Goal: Task Accomplishment & Management: Use online tool/utility

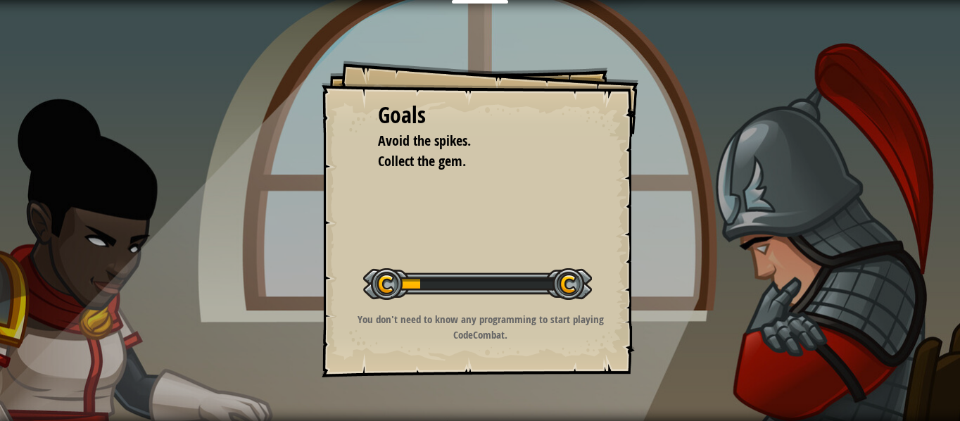
click at [398, 280] on div at bounding box center [477, 284] width 229 height 32
click at [428, 287] on div at bounding box center [477, 284] width 229 height 32
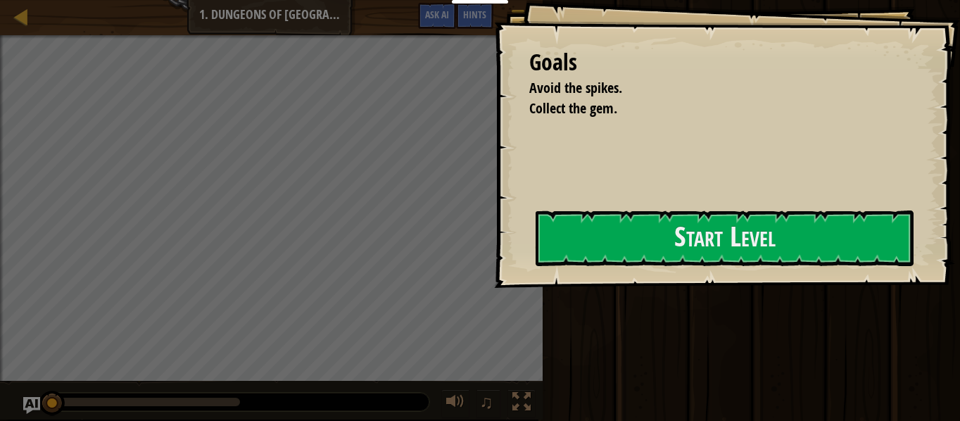
click at [565, 288] on div "Goals Avoid the spikes. Collect the gem. Start Level Error loading from server.…" at bounding box center [727, 144] width 466 height 288
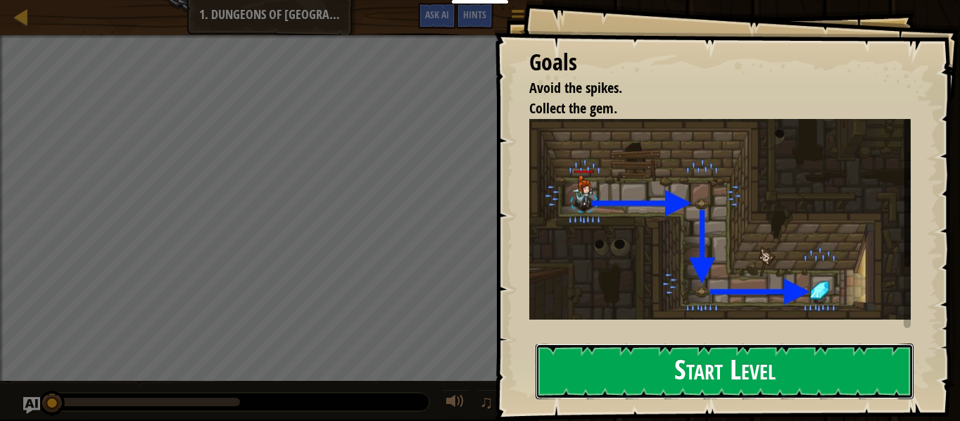
click at [601, 359] on button "Start Level" at bounding box center [725, 372] width 378 height 56
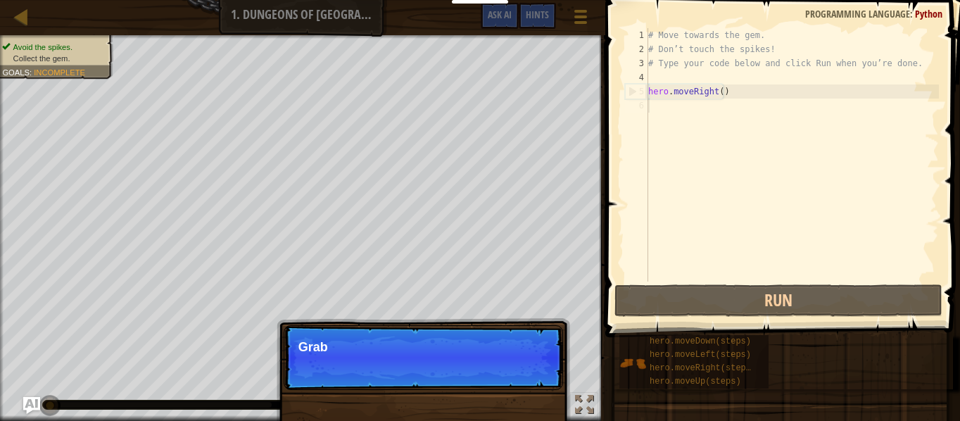
click at [655, 92] on div "# Move towards the gem. # Don’t touch the spikes! # Type your code below and cl…" at bounding box center [793, 169] width 294 height 282
type textarea "hero.moveRight()"
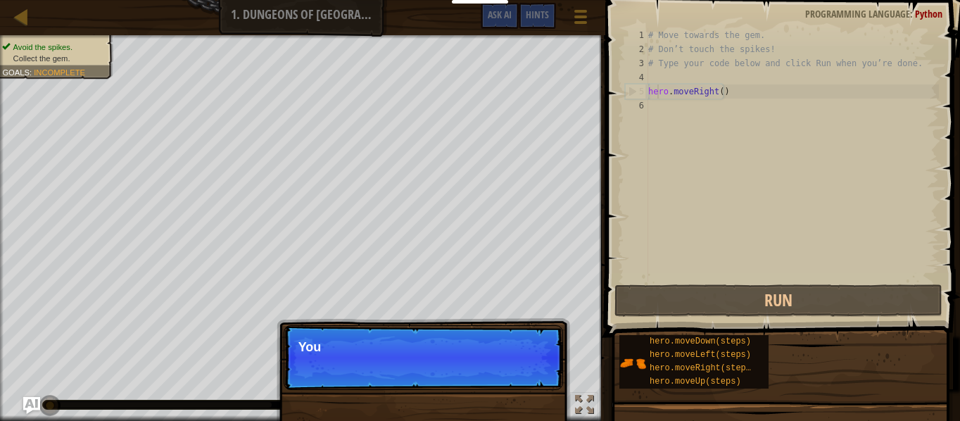
click at [515, 370] on p "Skip (esc) Continue You" at bounding box center [423, 357] width 279 height 65
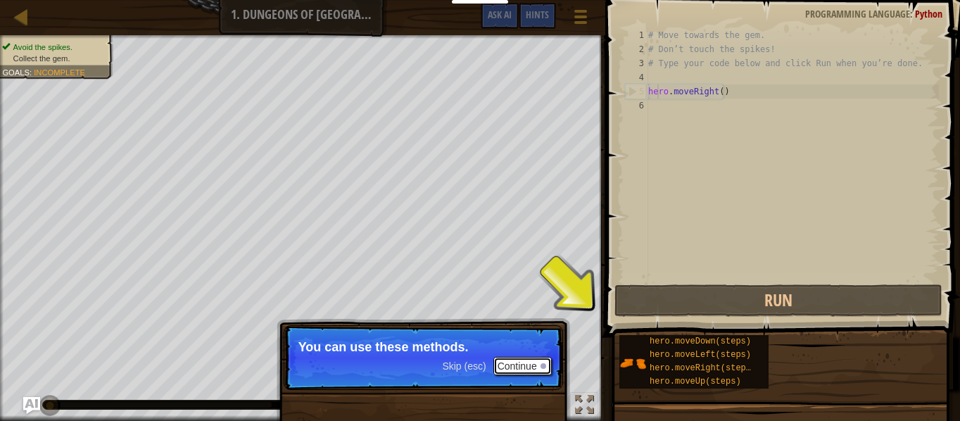
click at [515, 370] on button "Continue" at bounding box center [522, 366] width 58 height 18
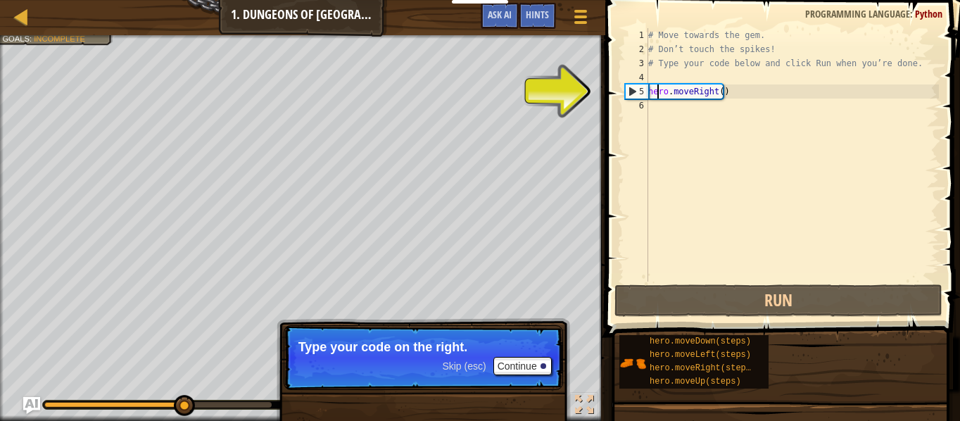
click at [675, 91] on div "# Move towards the gem. # Don’t touch the spikes! # Type your code below and cl…" at bounding box center [793, 169] width 294 height 282
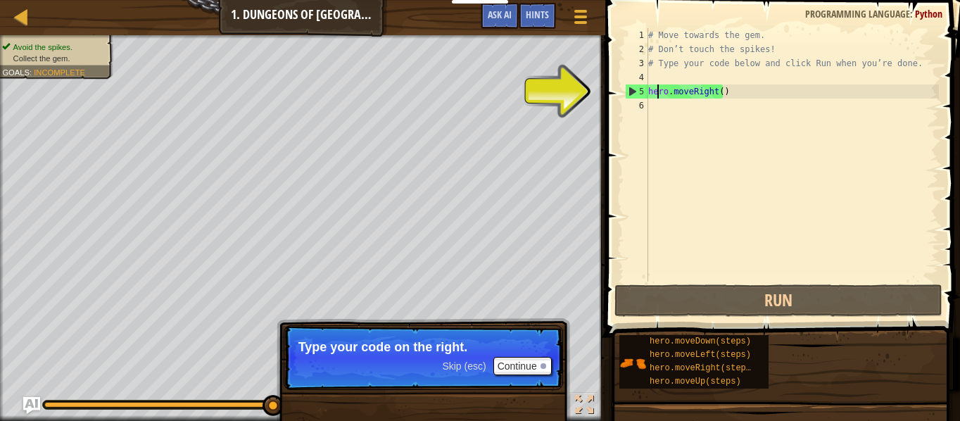
scroll to position [6, 0]
click at [675, 92] on div "# Move towards the gem. # Don’t touch the spikes! # Type your code below and cl…" at bounding box center [793, 169] width 294 height 282
click at [726, 94] on div "# Move towards the gem. # Don’t touch the spikes! # Type your code below and cl…" at bounding box center [793, 169] width 294 height 282
click at [717, 94] on div "# Move towards the gem. # Don’t touch the spikes! # Type your code below and cl…" at bounding box center [793, 169] width 294 height 282
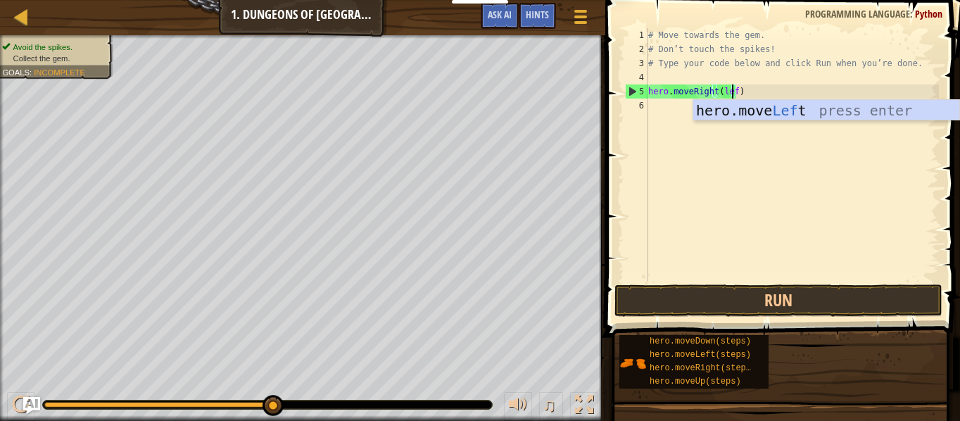
scroll to position [6, 7]
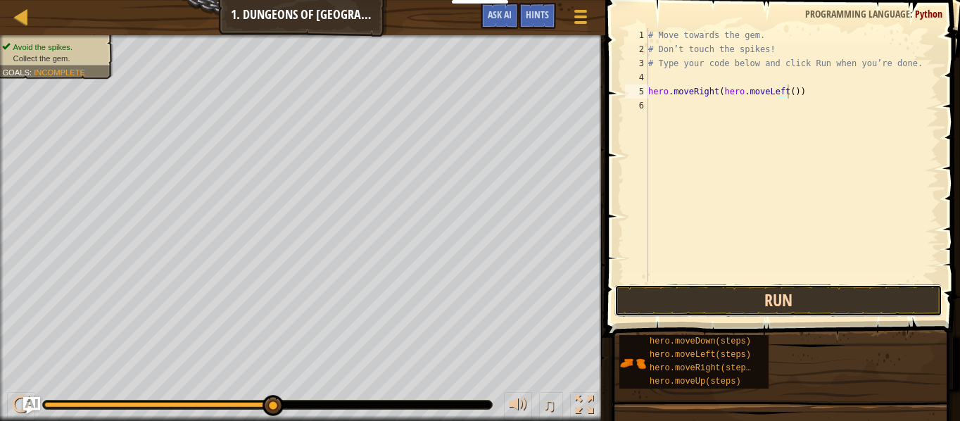
click at [697, 296] on button "Run" at bounding box center [779, 300] width 328 height 32
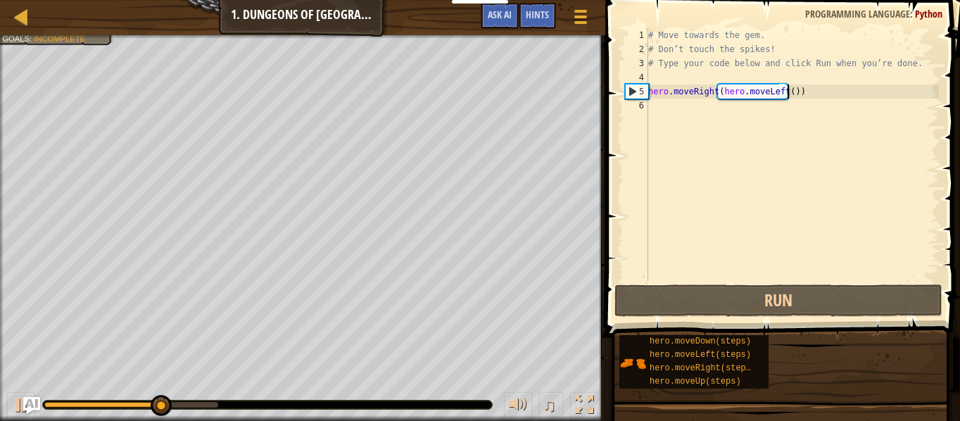
click at [797, 91] on div "# Move towards the gem. # Don’t touch the spikes! # Type your code below and cl…" at bounding box center [793, 169] width 294 height 282
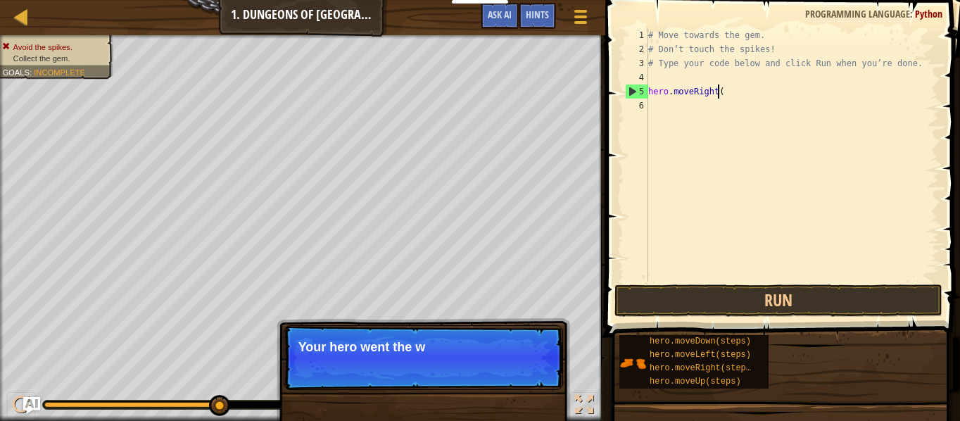
scroll to position [6, 5]
type textarea "hero.moveRight"
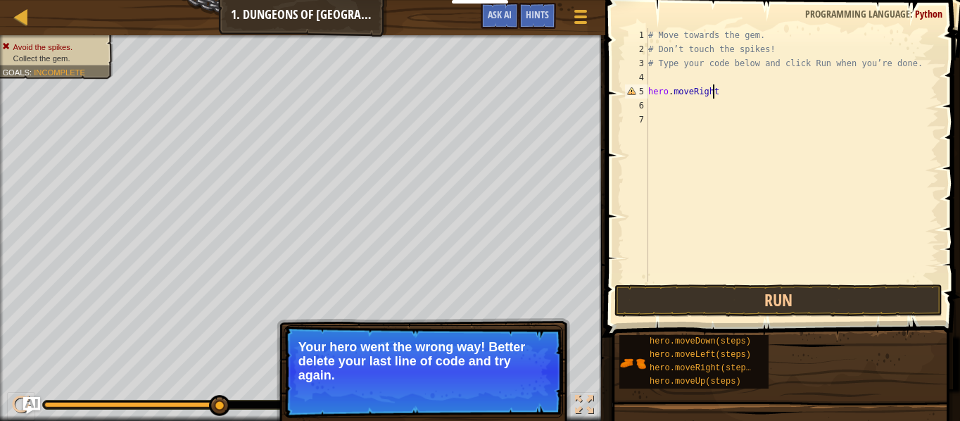
click at [797, 93] on div "# Move towards the gem. # Don’t touch the spikes! # Type your code below and cl…" at bounding box center [793, 169] width 294 height 282
type textarea "hero.moveRight()"
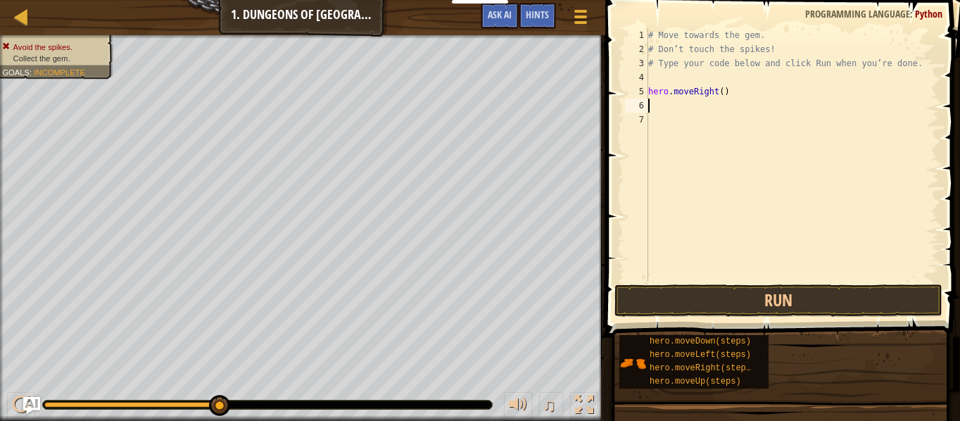
click at [791, 102] on div "# Move towards the gem. # Don’t touch the spikes! # Type your code below and cl…" at bounding box center [793, 169] width 294 height 282
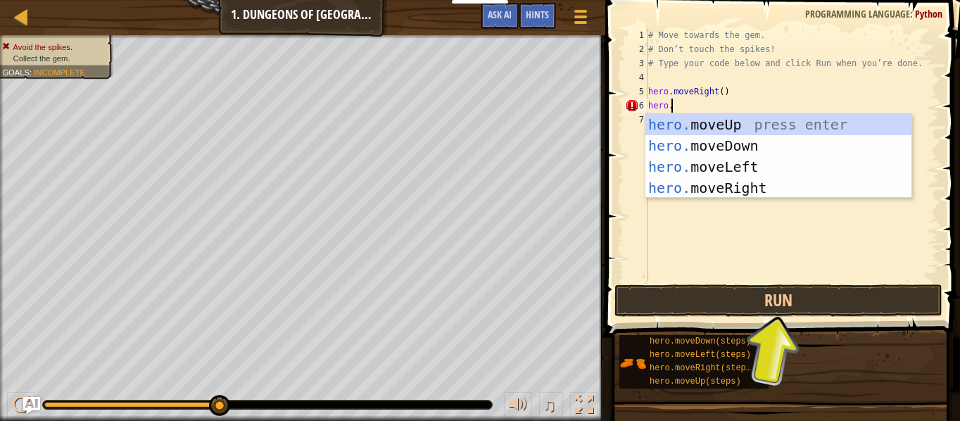
scroll to position [6, 1]
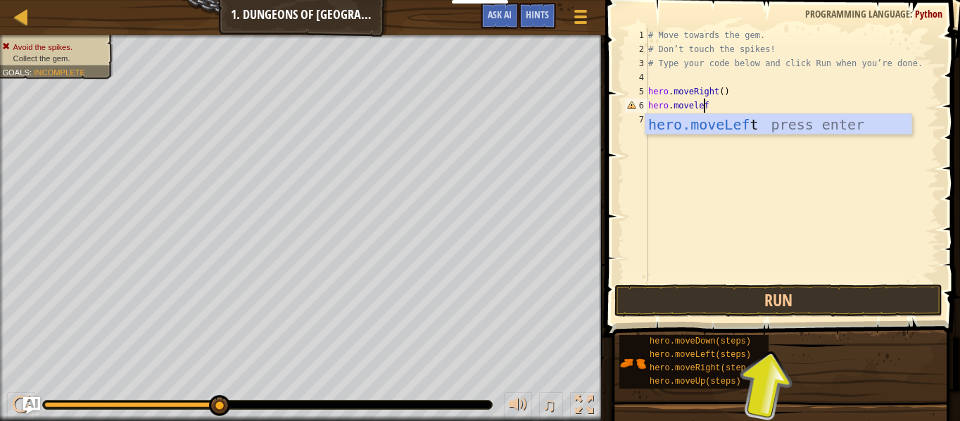
type textarea "hero.moveleft"
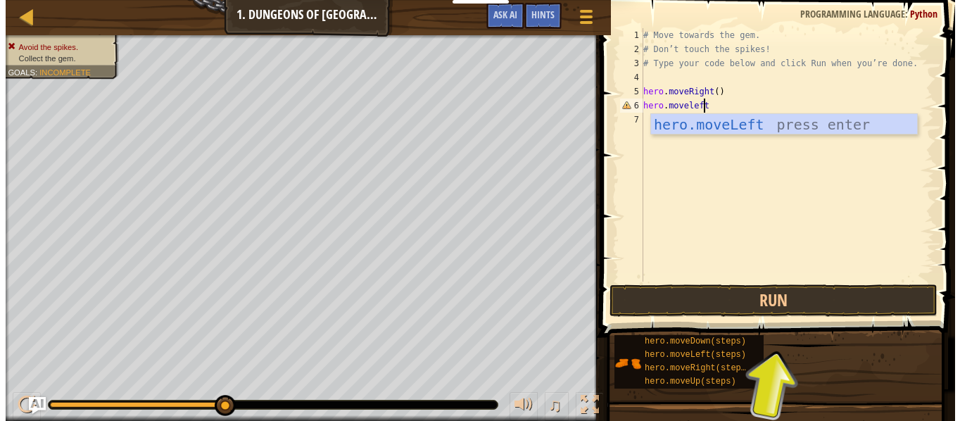
scroll to position [6, 0]
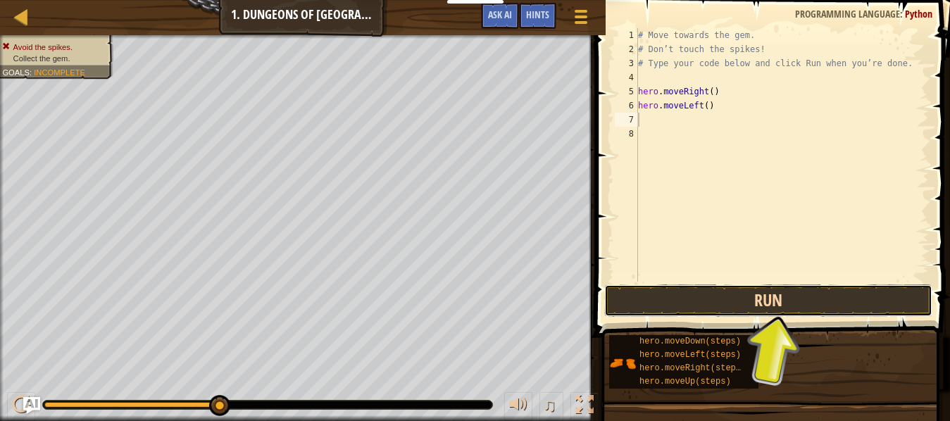
click at [649, 297] on button "Run" at bounding box center [768, 300] width 328 height 32
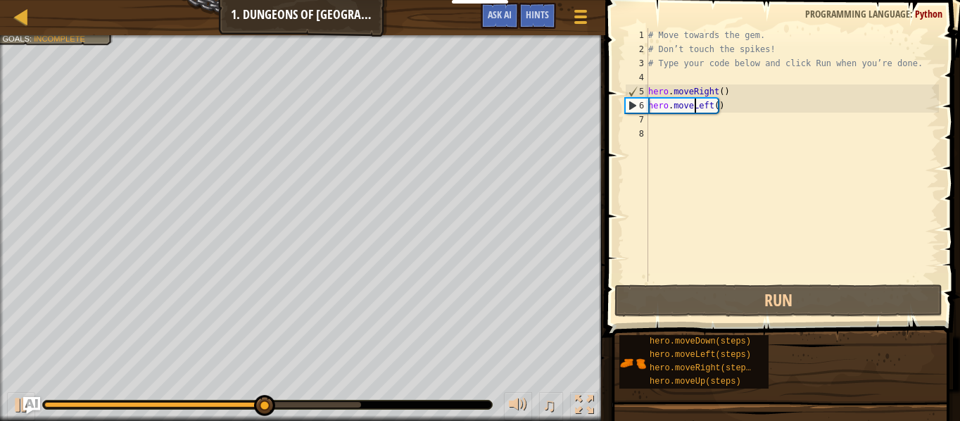
click at [695, 104] on div "# Move towards the gem. # Don’t touch the spikes! # Type your code below and cl…" at bounding box center [793, 169] width 294 height 282
type textarea "hero.moveLeft()"
click at [695, 104] on div "# Move towards the gem. # Don’t touch the spikes! # Type your code below and cl…" at bounding box center [793, 169] width 294 height 282
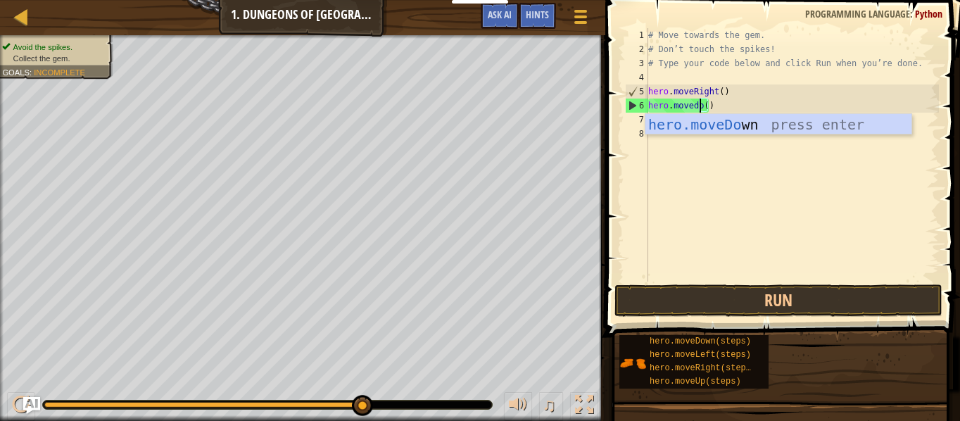
scroll to position [6, 5]
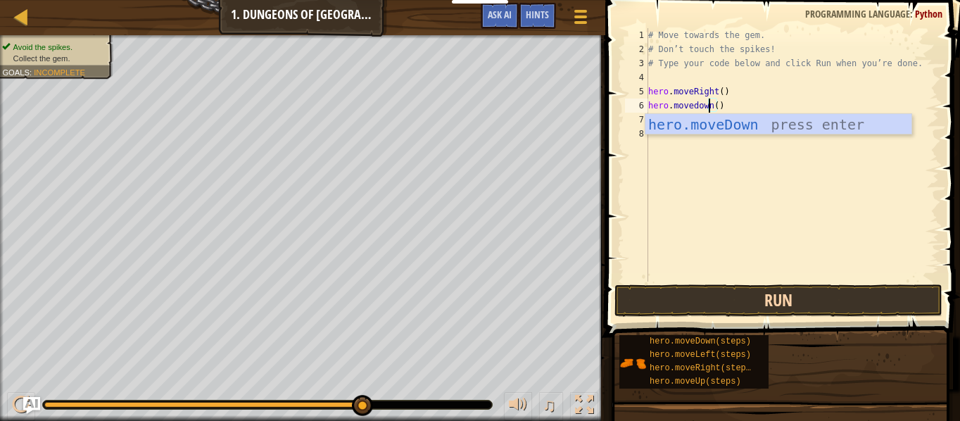
type textarea "hero.movedown()"
click at [701, 304] on button "Run" at bounding box center [779, 300] width 328 height 32
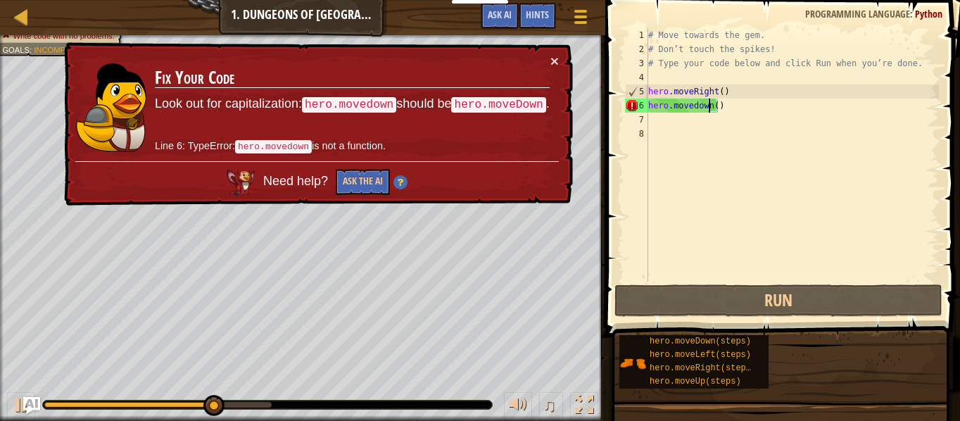
click at [695, 113] on div "# Move towards the gem. # Don’t touch the spikes! # Type your code below and cl…" at bounding box center [793, 169] width 294 height 282
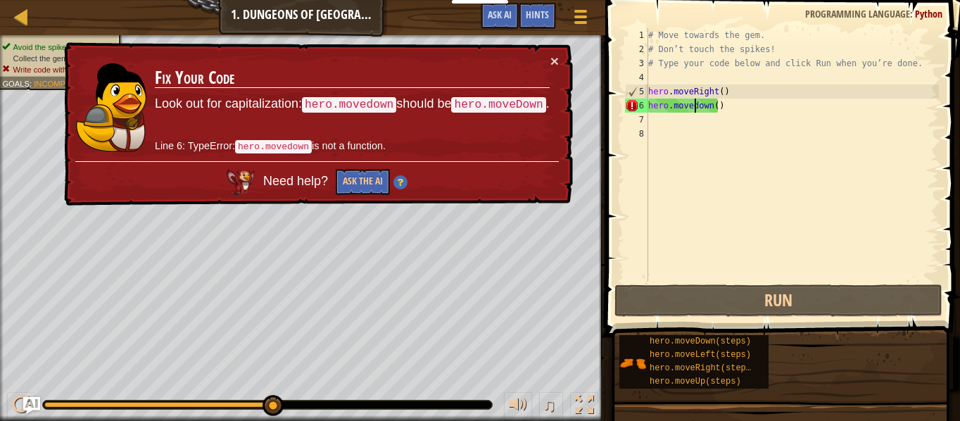
click at [695, 110] on div "# Move towards the gem. # Don’t touch the spikes! # Type your code below and cl…" at bounding box center [793, 169] width 294 height 282
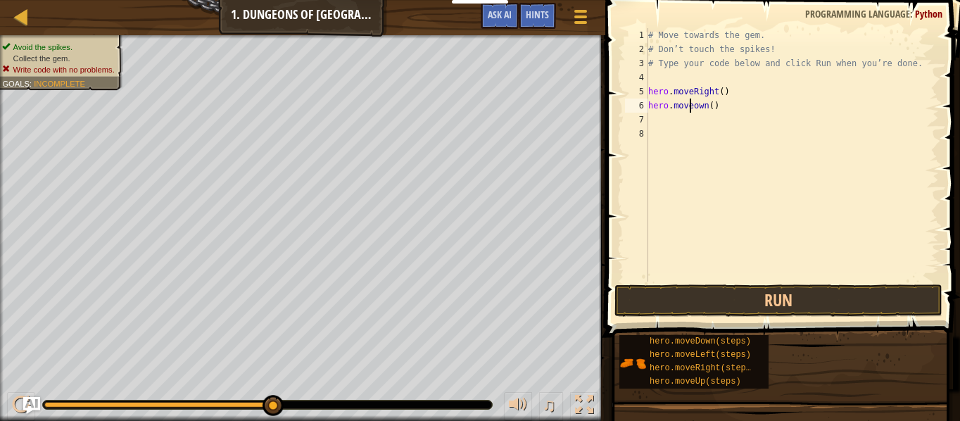
scroll to position [6, 4]
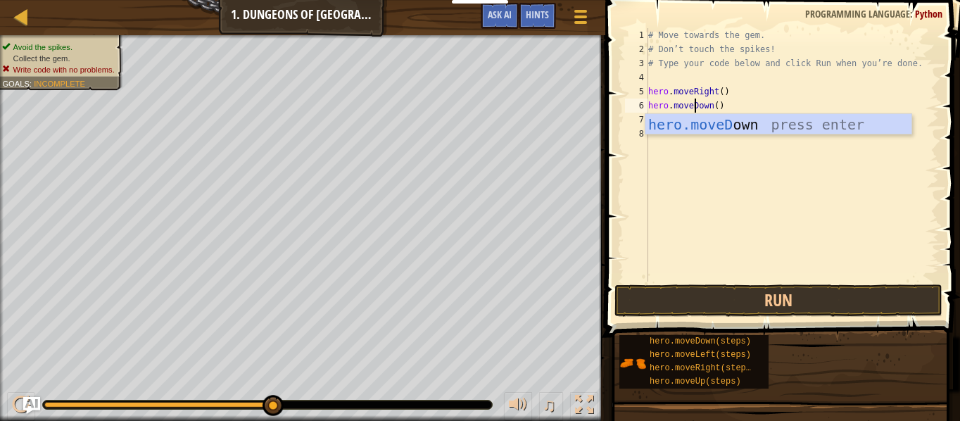
type textarea "hero.moveDown()"
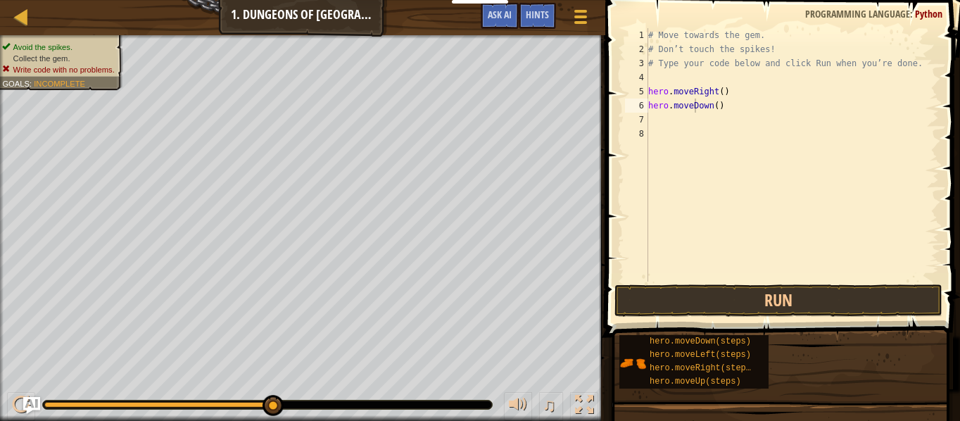
click at [727, 283] on span at bounding box center [784, 148] width 366 height 379
click at [718, 302] on button "Run" at bounding box center [779, 300] width 328 height 32
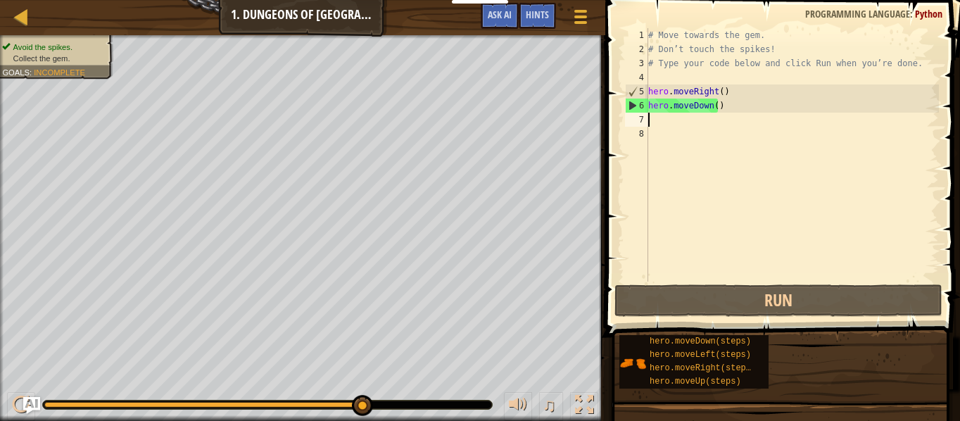
click at [701, 116] on div "# Move towards the gem. # Don’t touch the spikes! # Type your code below and cl…" at bounding box center [793, 169] width 294 height 282
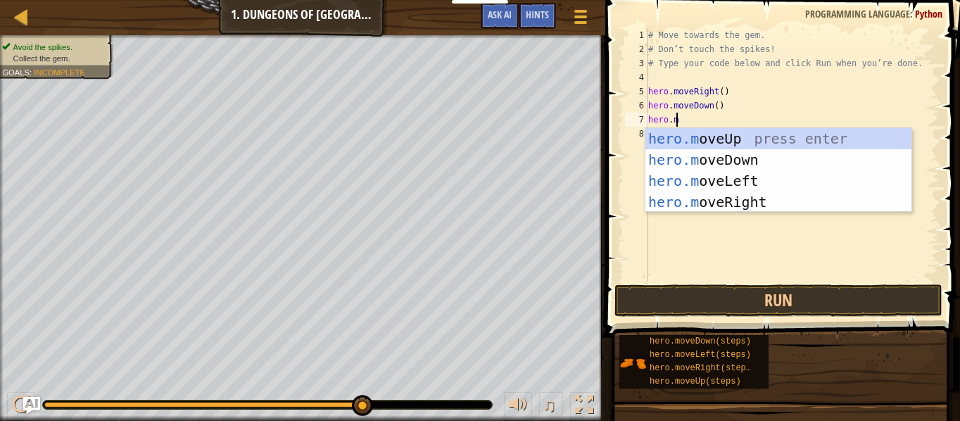
scroll to position [6, 1]
type textarea "[DOMAIN_NAME]"
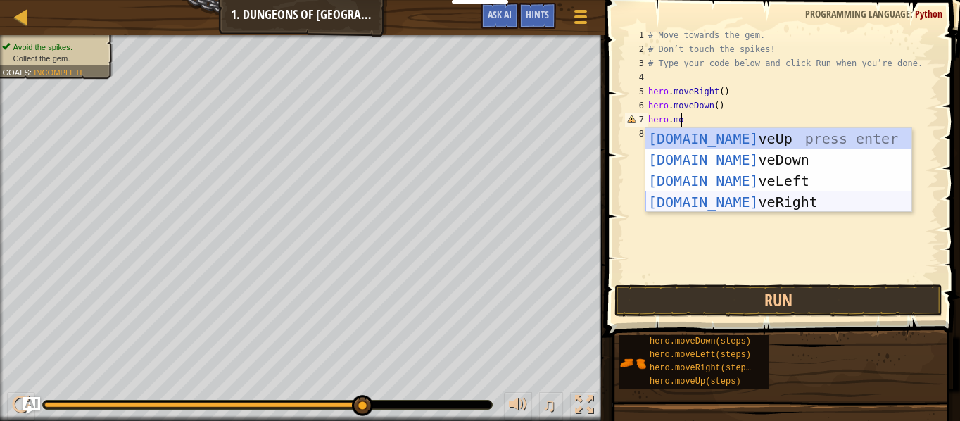
click at [764, 207] on div "[DOMAIN_NAME] veUp press enter [DOMAIN_NAME] veDown press enter [DOMAIN_NAME] v…" at bounding box center [779, 191] width 266 height 127
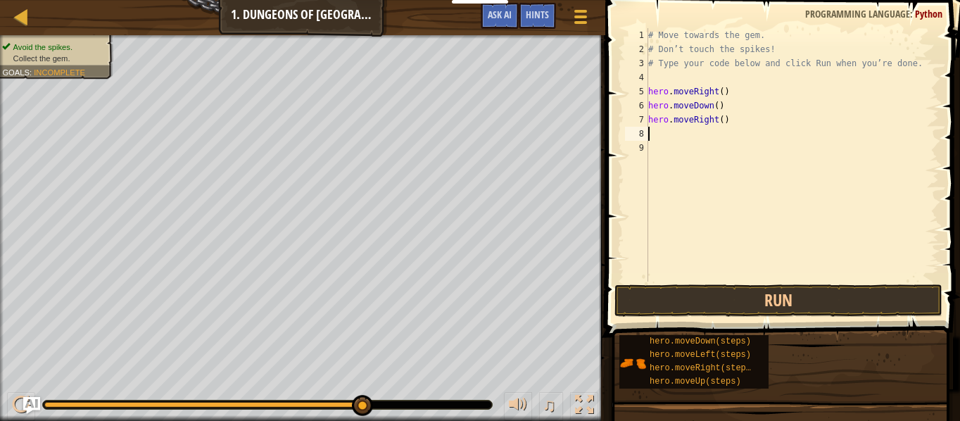
scroll to position [6, 0]
click at [768, 290] on button "Run" at bounding box center [779, 300] width 328 height 32
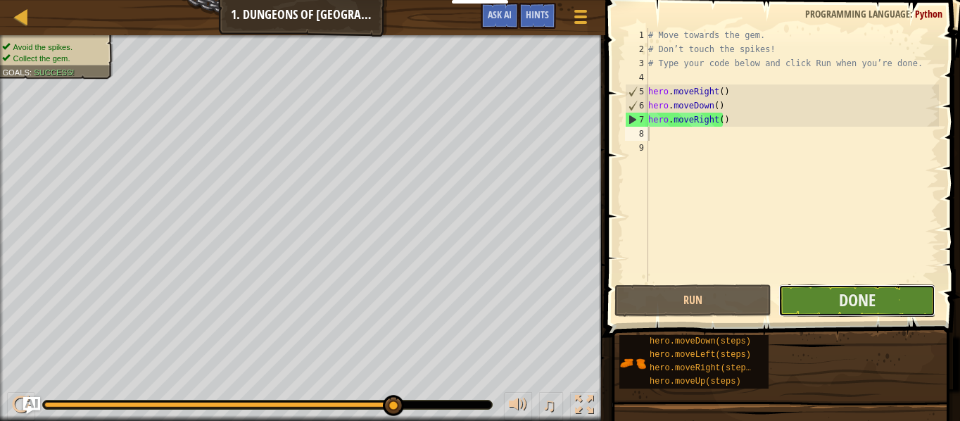
click at [796, 301] on button "Done" at bounding box center [857, 300] width 157 height 32
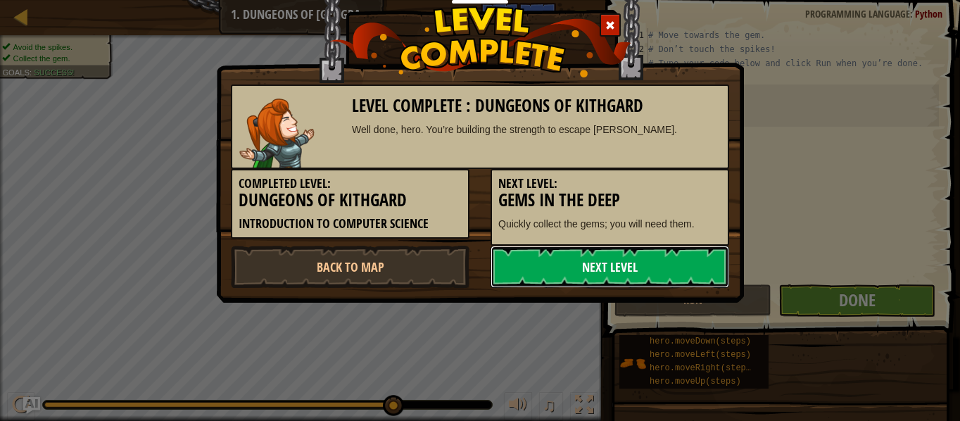
click at [668, 255] on link "Next Level" at bounding box center [610, 267] width 239 height 42
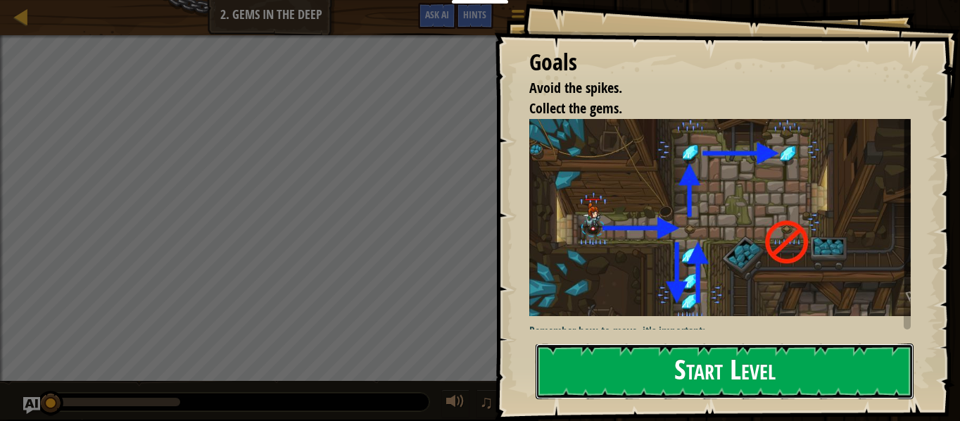
click at [610, 363] on button "Start Level" at bounding box center [725, 372] width 378 height 56
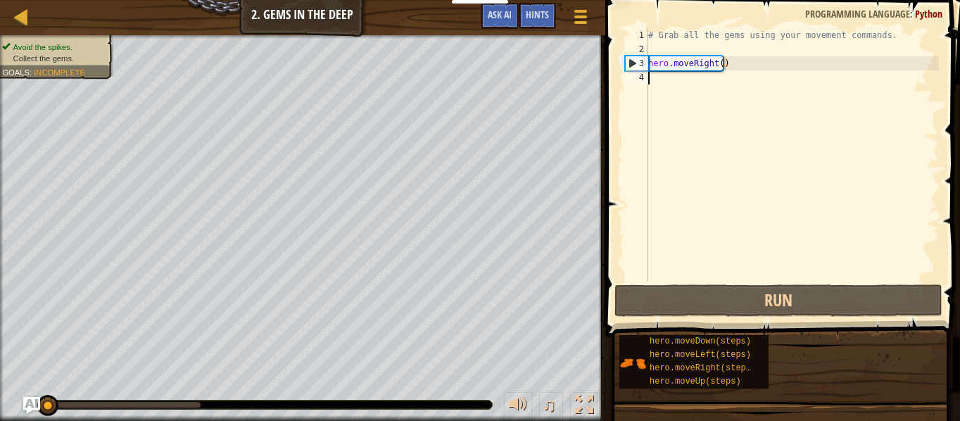
click at [683, 73] on div "# Grab all the gems using your movement commands. hero . moveRight ( )" at bounding box center [793, 169] width 294 height 282
click at [670, 88] on div "# Grab all the gems using your movement commands. hero . moveRight ( )" at bounding box center [793, 169] width 294 height 282
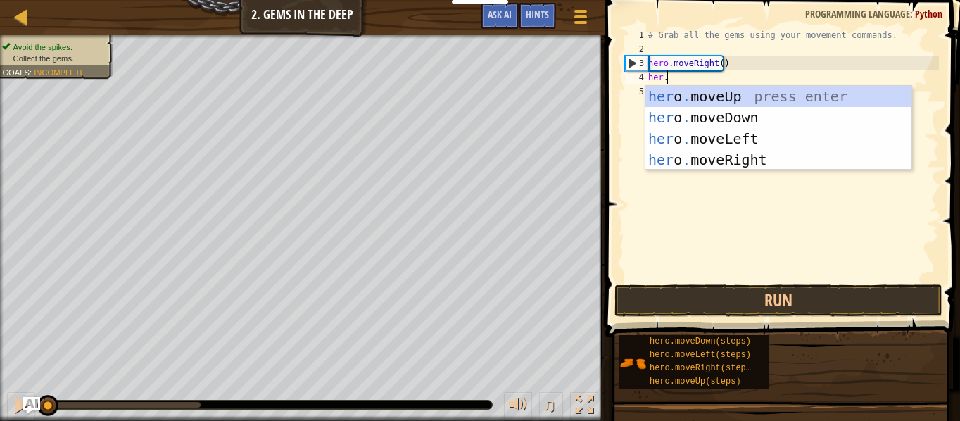
scroll to position [6, 1]
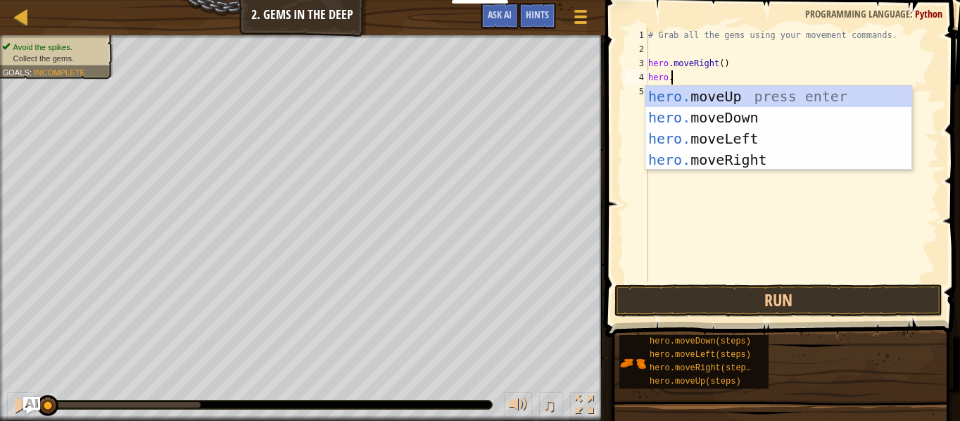
type textarea "hero."
click at [670, 88] on div "hero. moveUp press enter hero. moveDown press enter hero. moveLeft press enter …" at bounding box center [779, 149] width 266 height 127
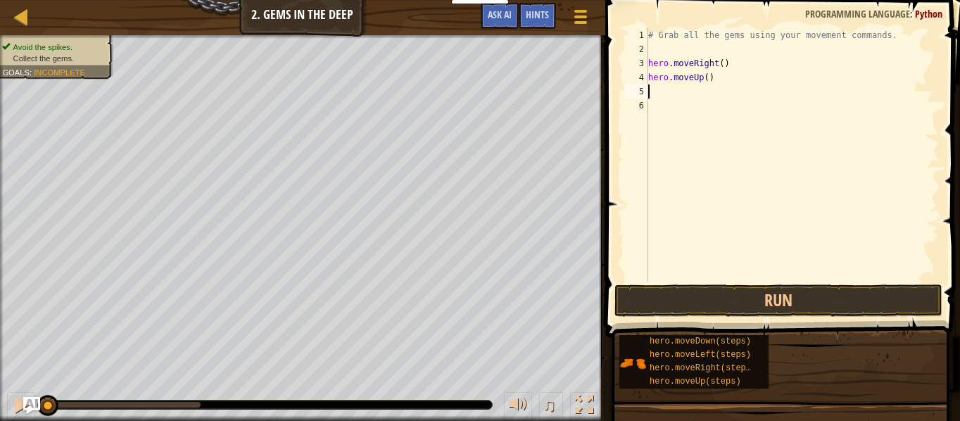
scroll to position [6, 0]
click at [732, 299] on button "Run" at bounding box center [779, 300] width 328 height 32
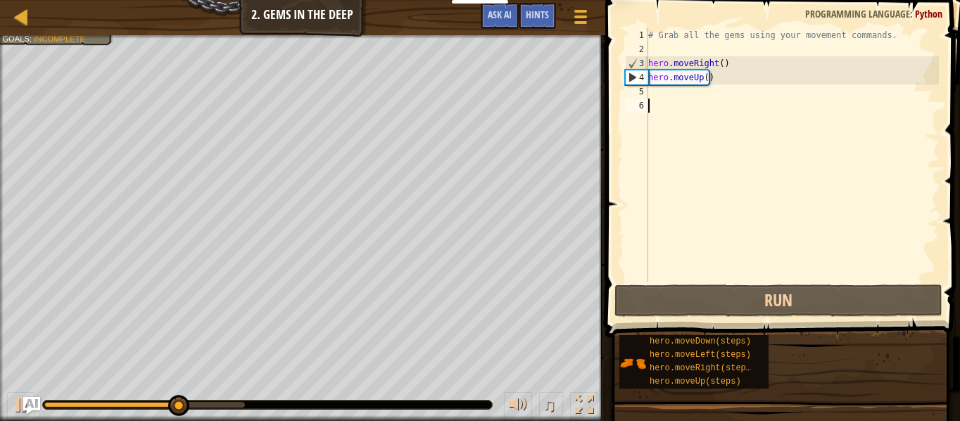
click at [698, 100] on div "# Grab all the gems using your movement commands. hero . moveRight ( ) hero . m…" at bounding box center [793, 169] width 294 height 282
click at [673, 89] on div "# Grab all the gems using your movement commands. hero . moveRight ( ) hero . m…" at bounding box center [793, 169] width 294 height 282
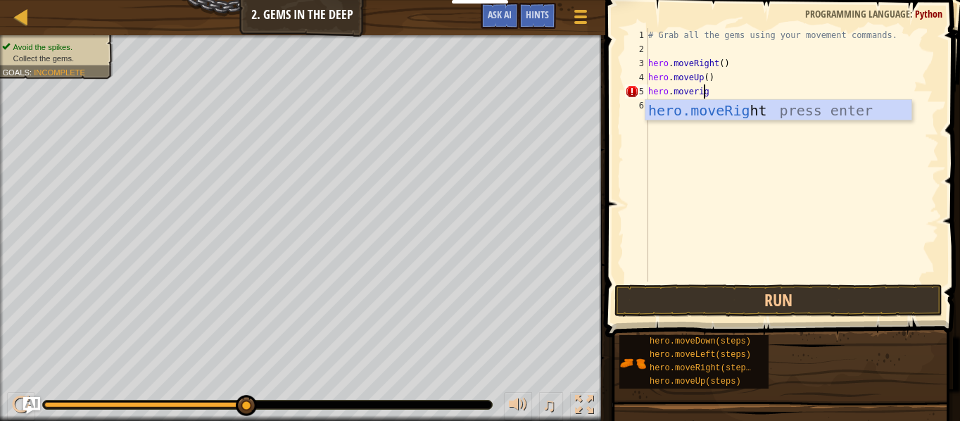
scroll to position [6, 4]
type textarea "hero.moveright"
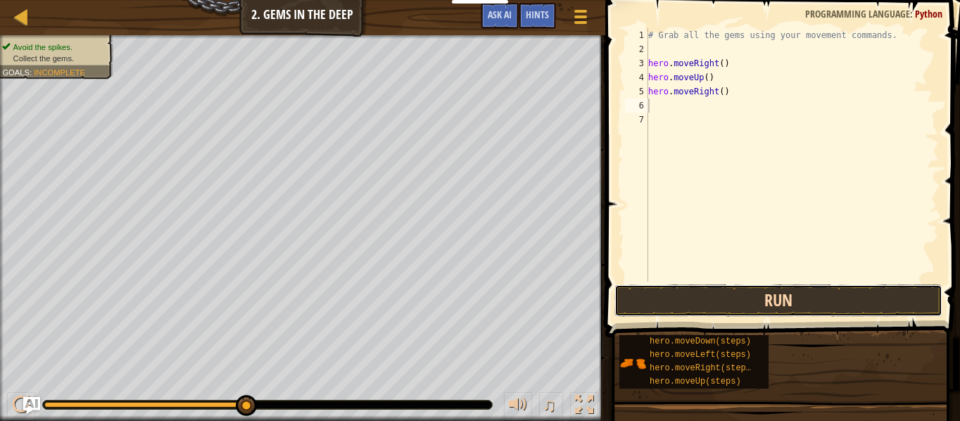
click at [669, 302] on button "Run" at bounding box center [779, 300] width 328 height 32
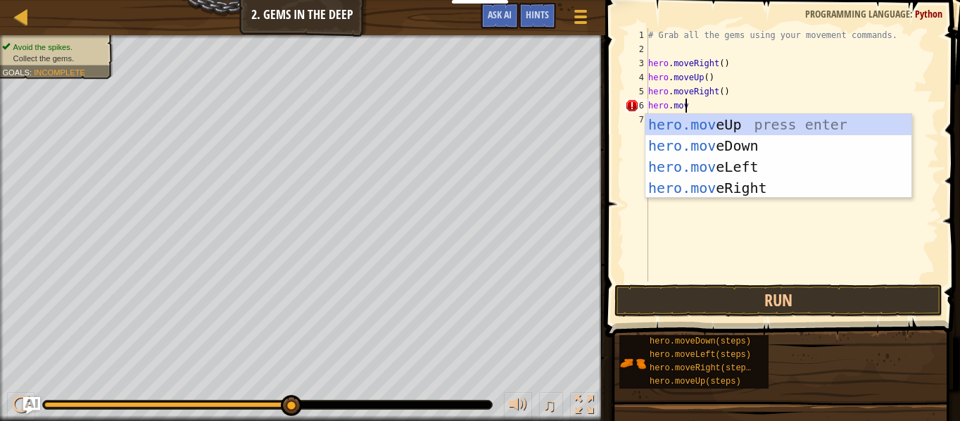
scroll to position [6, 2]
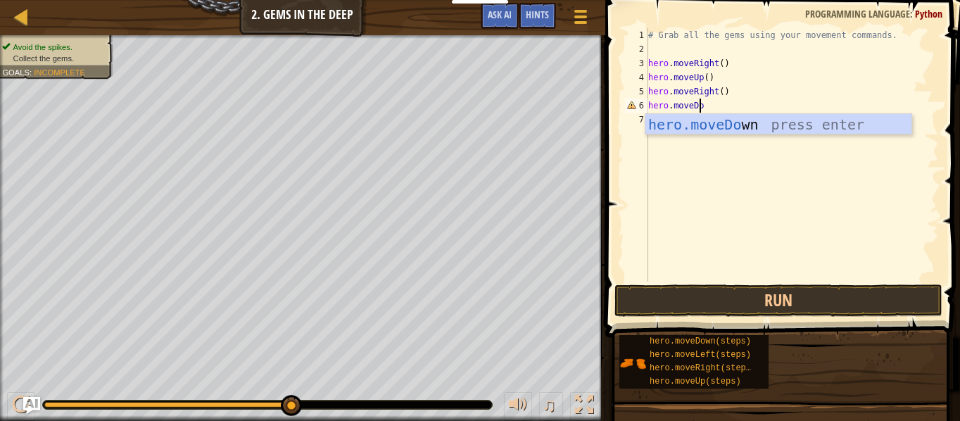
type textarea "hero.moveDown"
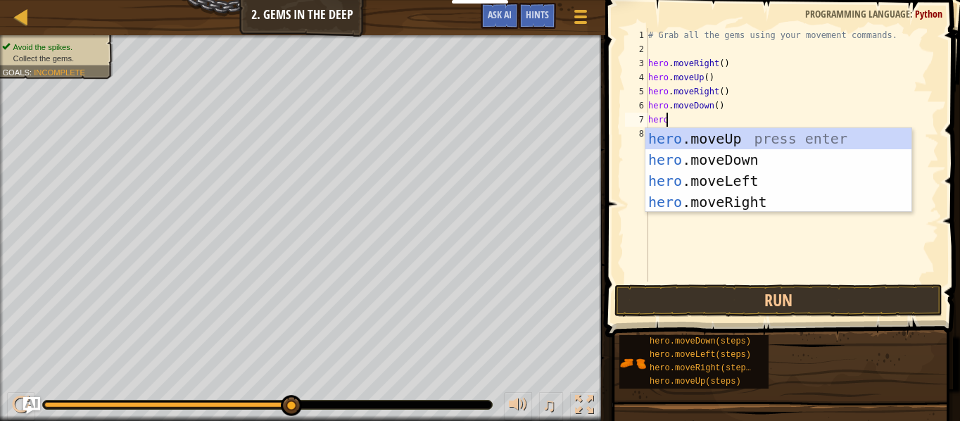
scroll to position [6, 1]
type textarea "hero."
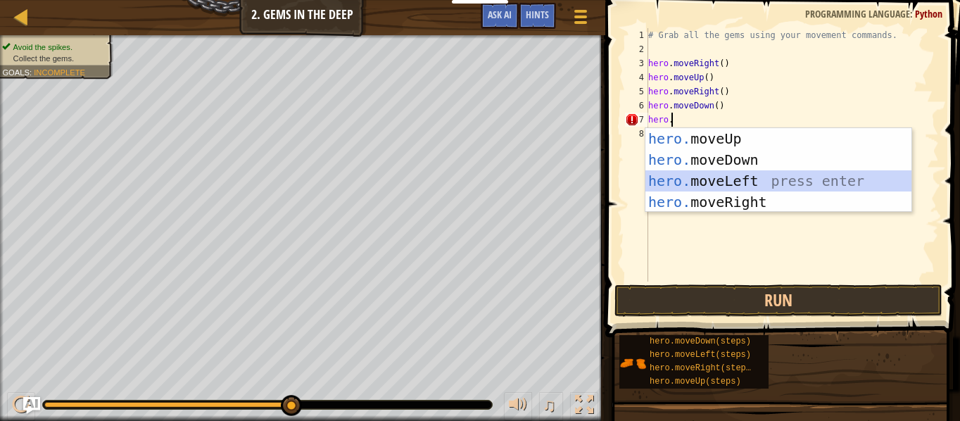
click at [710, 178] on div "hero. moveUp press enter hero. moveDown press enter hero. moveLeft press enter …" at bounding box center [779, 191] width 266 height 127
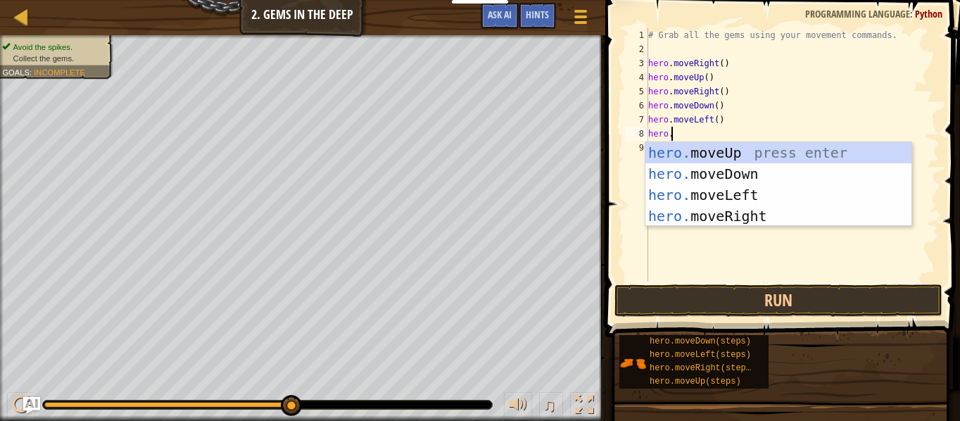
scroll to position [6, 1]
type textarea "[DOMAIN_NAME]"
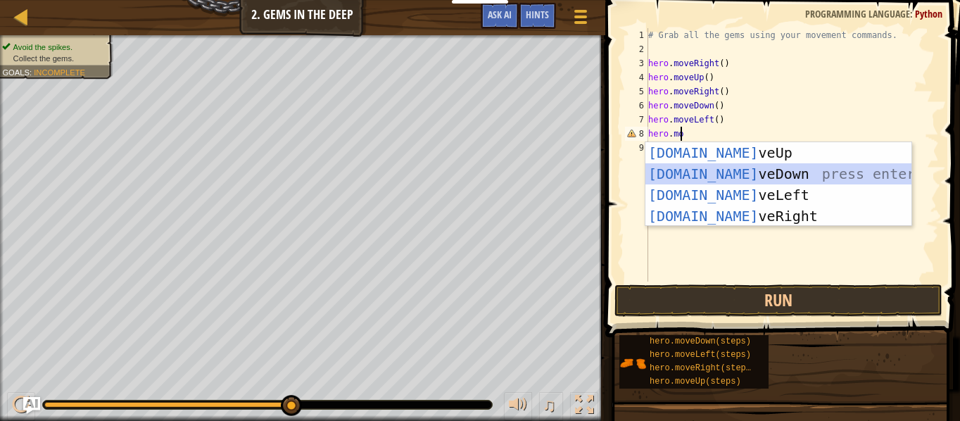
click at [703, 175] on div "[DOMAIN_NAME] veUp press enter [DOMAIN_NAME] veDown press enter [DOMAIN_NAME] v…" at bounding box center [779, 205] width 266 height 127
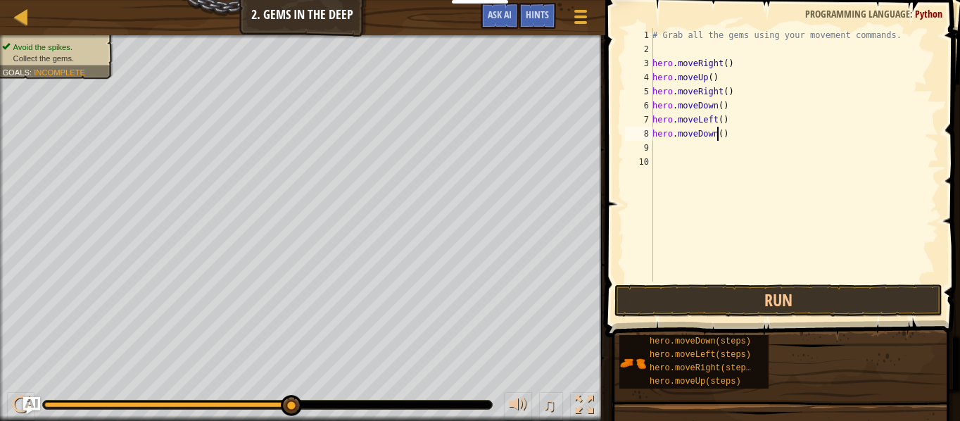
click at [718, 133] on div "# Grab all the gems using your movement commands. hero . moveRight ( ) hero . m…" at bounding box center [794, 169] width 289 height 282
click at [658, 301] on button "Run" at bounding box center [779, 300] width 328 height 32
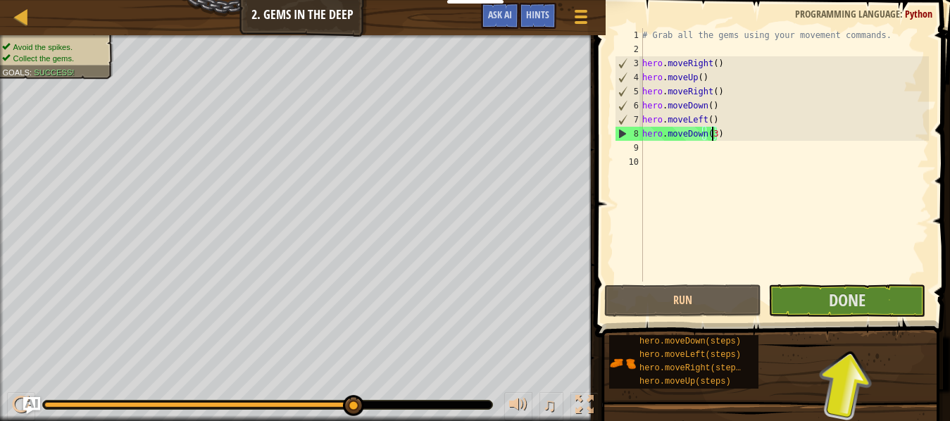
type textarea "hero.moveDown()"
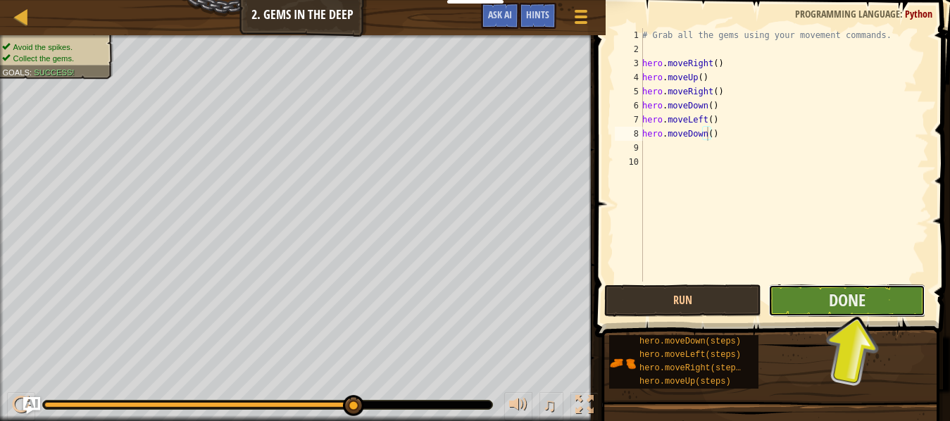
click at [812, 289] on button "Done" at bounding box center [846, 300] width 157 height 32
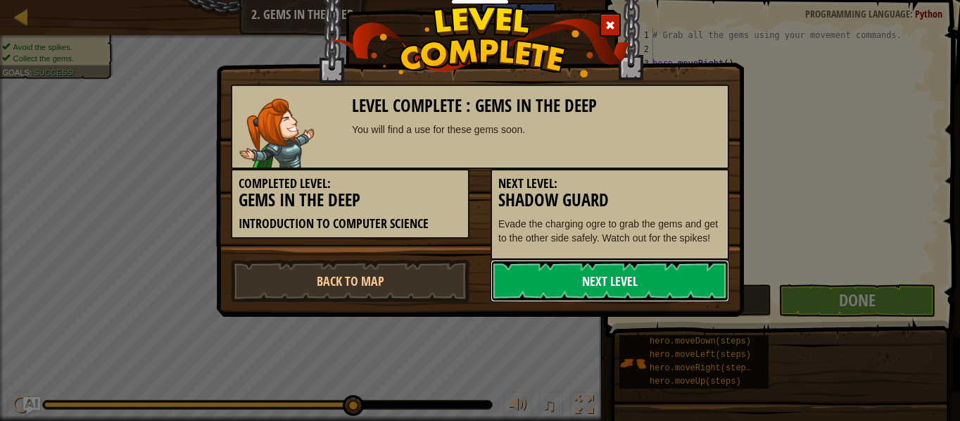
click at [633, 273] on link "Next Level" at bounding box center [610, 281] width 239 height 42
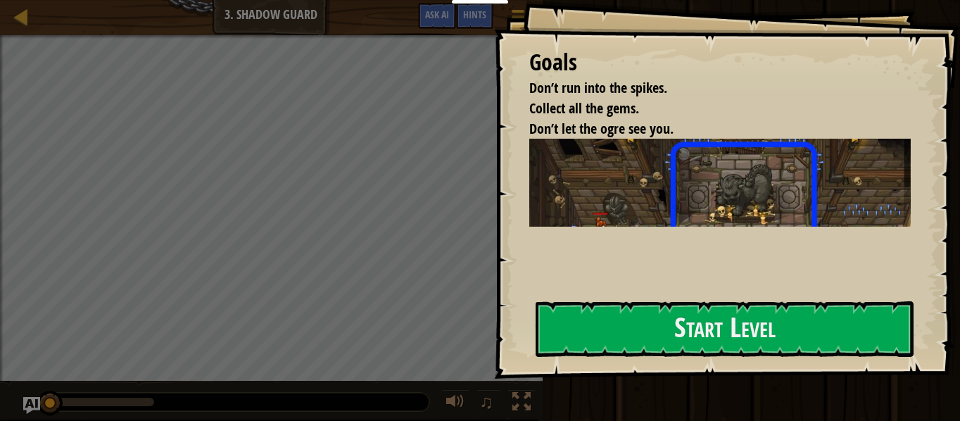
click at [595, 278] on div "Goals Don’t run into the spikes. Collect all the gems. Don’t let the ogre see y…" at bounding box center [727, 189] width 466 height 379
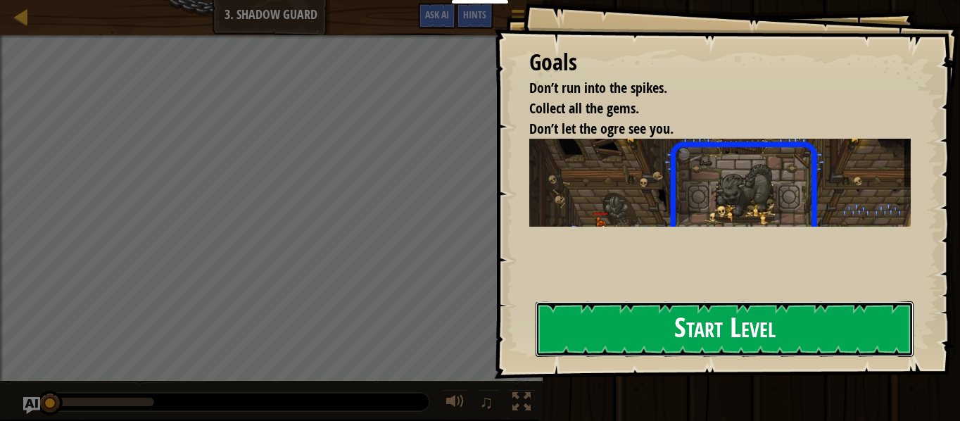
click at [552, 332] on button "Start Level" at bounding box center [725, 329] width 378 height 56
